Goal: Communication & Community: Share content

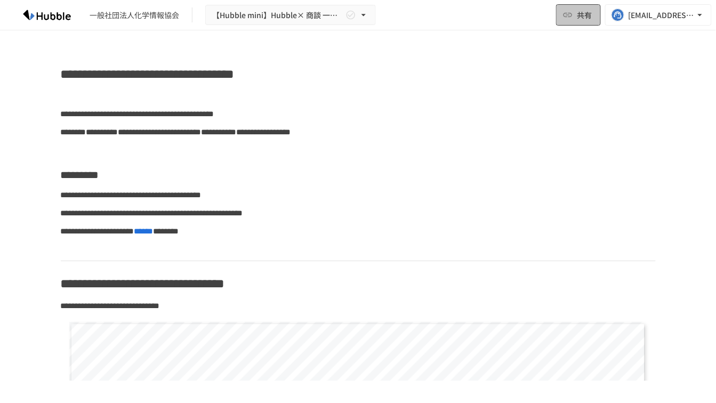
click at [588, 19] on span "共有" at bounding box center [584, 15] width 15 height 12
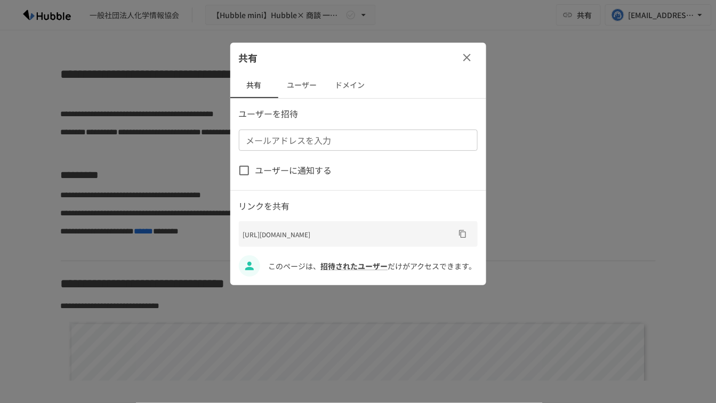
click at [353, 137] on input "メールアドレスを入力" at bounding box center [357, 140] width 231 height 15
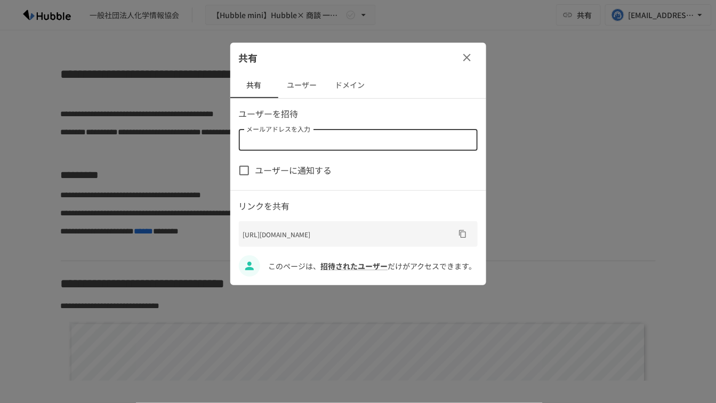
paste input "**********"
type input "**********"
click at [381, 157] on div "ユーザーを招待 メールアドレスを入力 メールアドレスを入力 ユーザーに通知する リンクを共有 [URL][DOMAIN_NAME] このページは、 招待された…" at bounding box center [358, 191] width 256 height 169
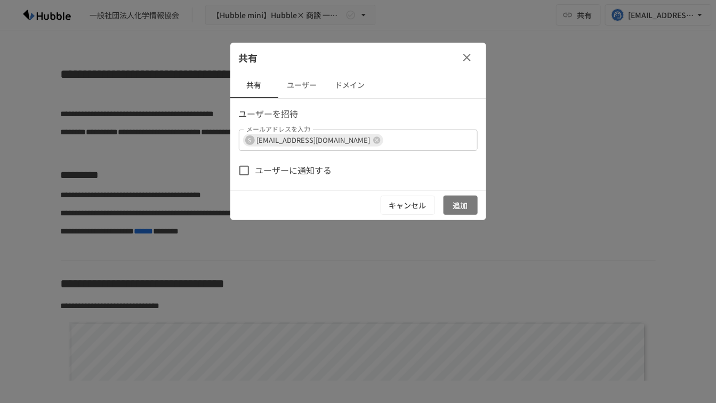
click at [458, 207] on button "追加" at bounding box center [460, 206] width 34 height 20
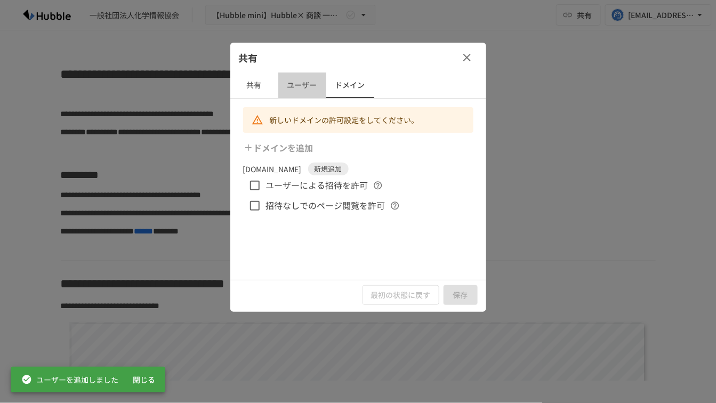
click at [301, 92] on button "ユーザー" at bounding box center [302, 85] width 48 height 26
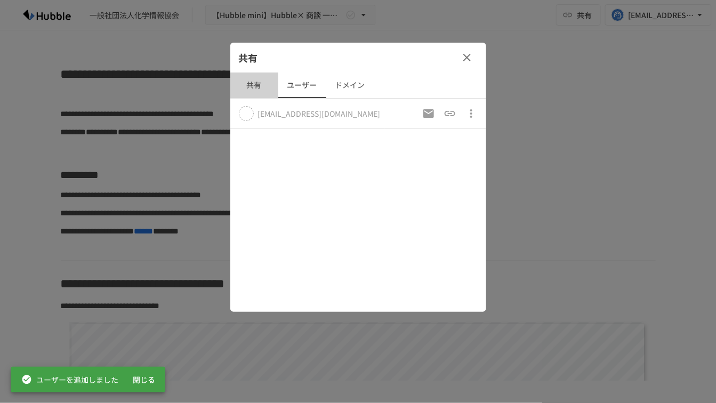
click at [248, 86] on button "共有" at bounding box center [254, 85] width 48 height 26
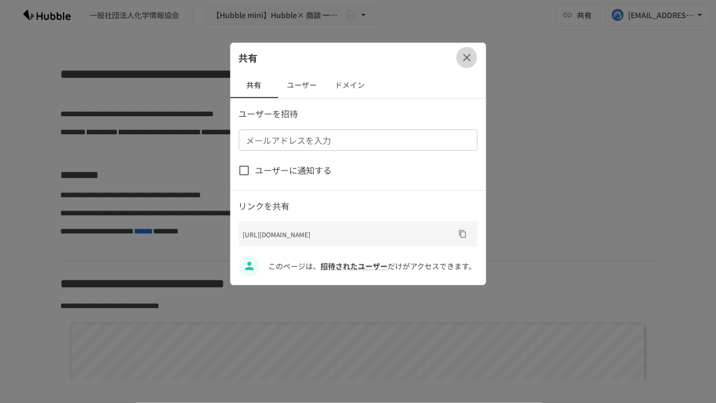
click at [466, 59] on icon "button" at bounding box center [466, 57] width 13 height 13
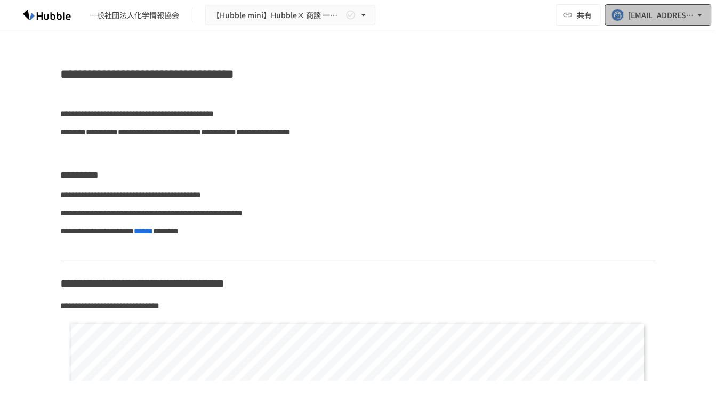
click at [695, 15] on icon "button" at bounding box center [699, 15] width 11 height 11
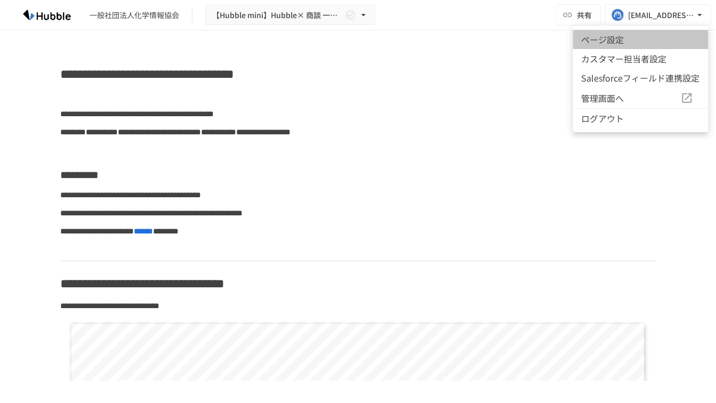
click at [659, 37] on li "ページ設定" at bounding box center [640, 39] width 135 height 19
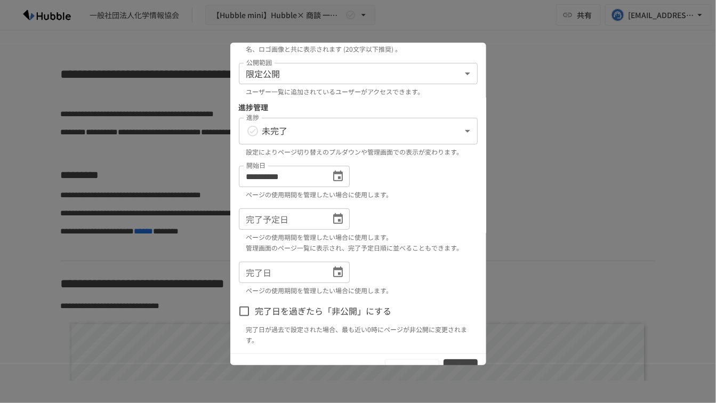
scroll to position [99, 0]
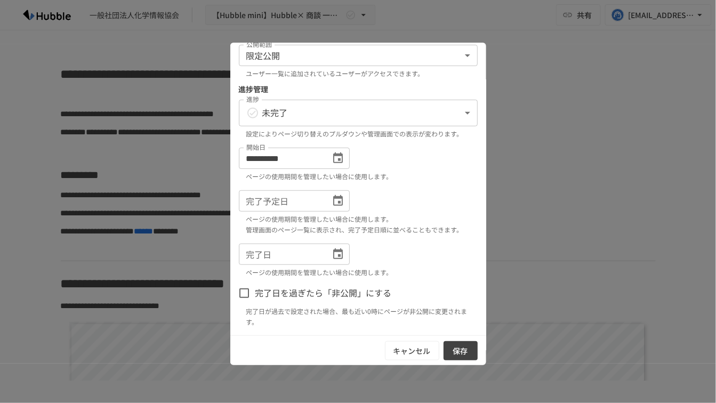
click at [456, 343] on button "保存" at bounding box center [460, 351] width 34 height 20
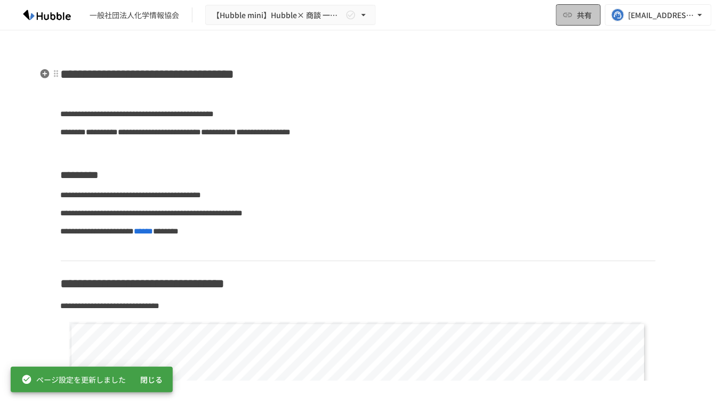
click at [570, 16] on icon "button" at bounding box center [567, 15] width 9 height 4
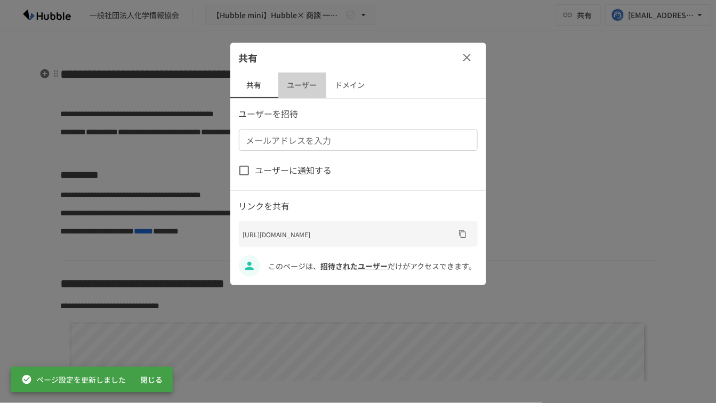
click at [306, 79] on button "ユーザー" at bounding box center [302, 85] width 48 height 26
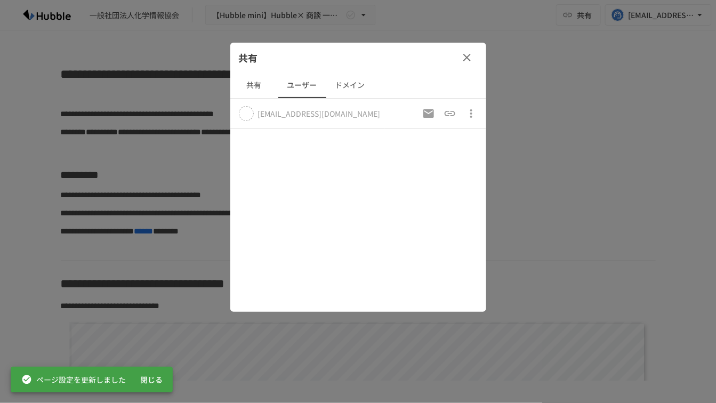
click at [256, 82] on button "共有" at bounding box center [254, 85] width 48 height 26
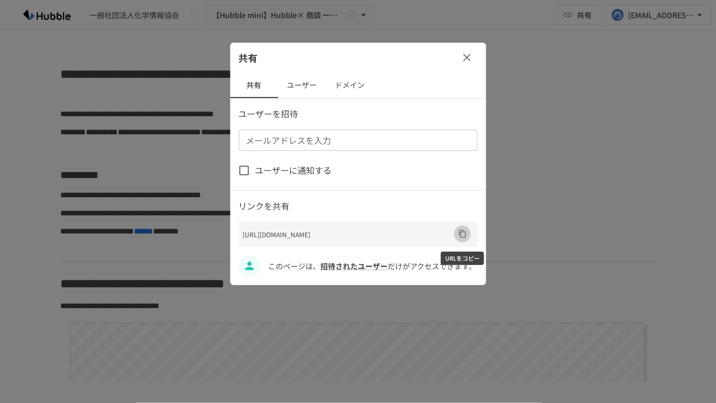
click at [461, 234] on icon "URLをコピー" at bounding box center [462, 234] width 9 height 9
click at [348, 91] on button "ドメイン" at bounding box center [350, 85] width 48 height 26
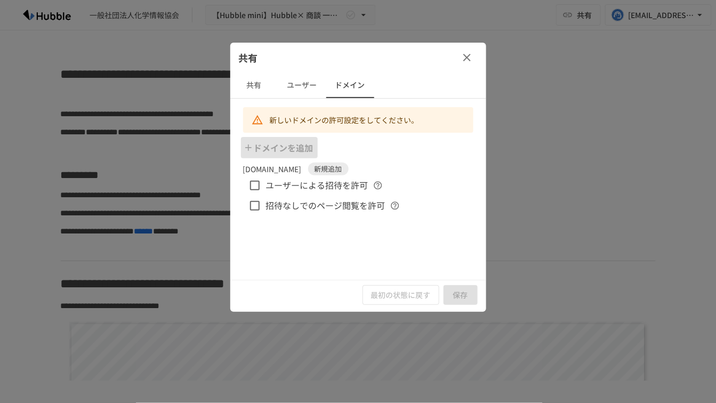
click at [299, 143] on button "ドメインを追加" at bounding box center [279, 147] width 77 height 21
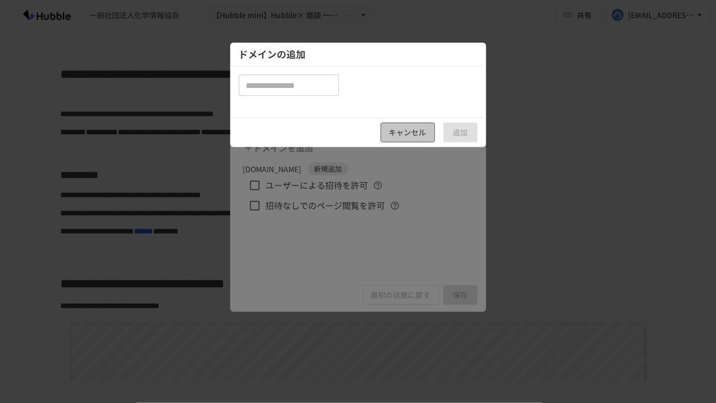
click at [397, 123] on button "キャンセル" at bounding box center [407, 133] width 54 height 20
